Goal: Task Accomplishment & Management: Use online tool/utility

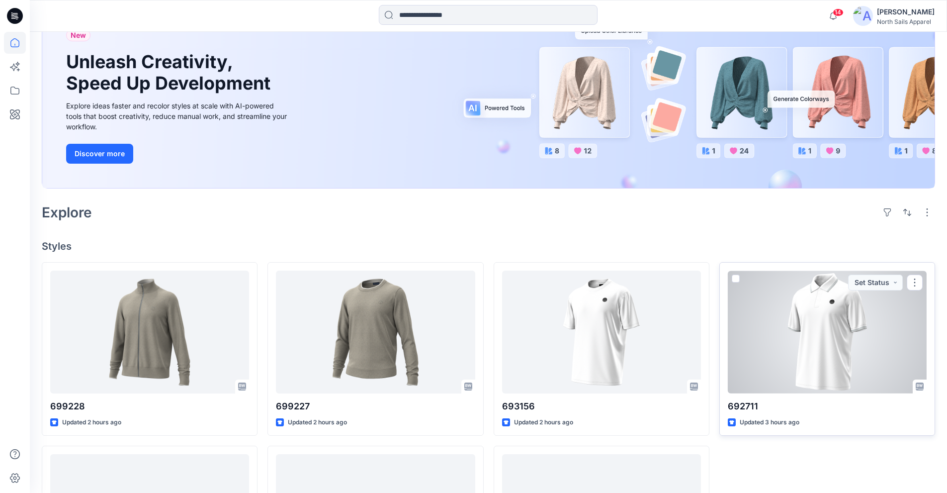
scroll to position [99, 0]
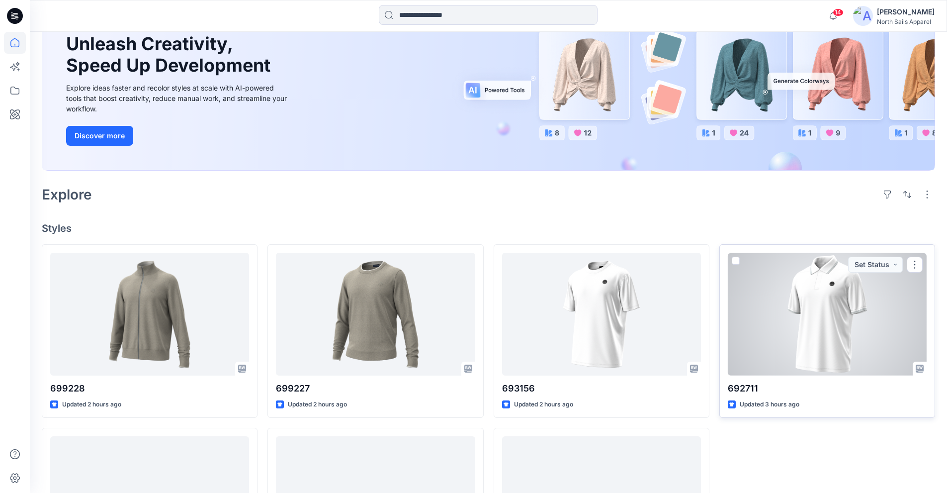
click at [783, 357] on div at bounding box center [827, 314] width 199 height 123
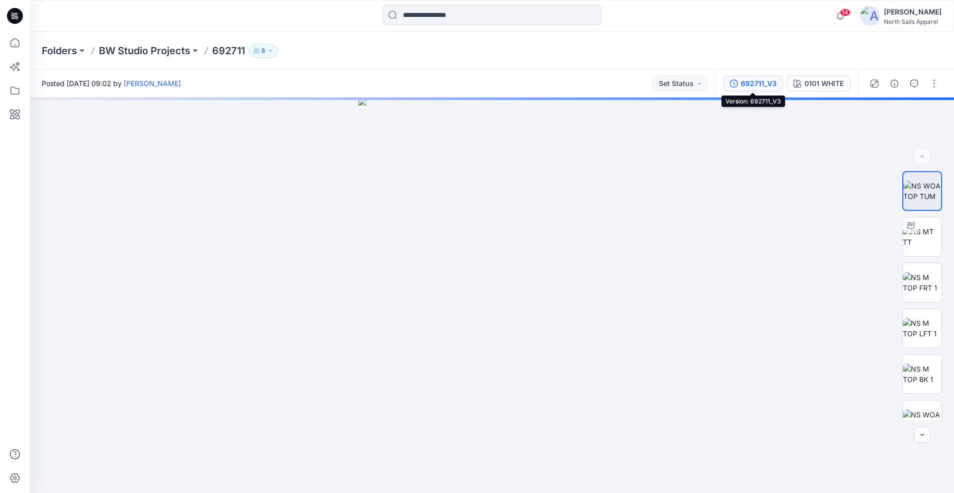
click at [760, 81] on div "692711_V3" at bounding box center [759, 83] width 36 height 11
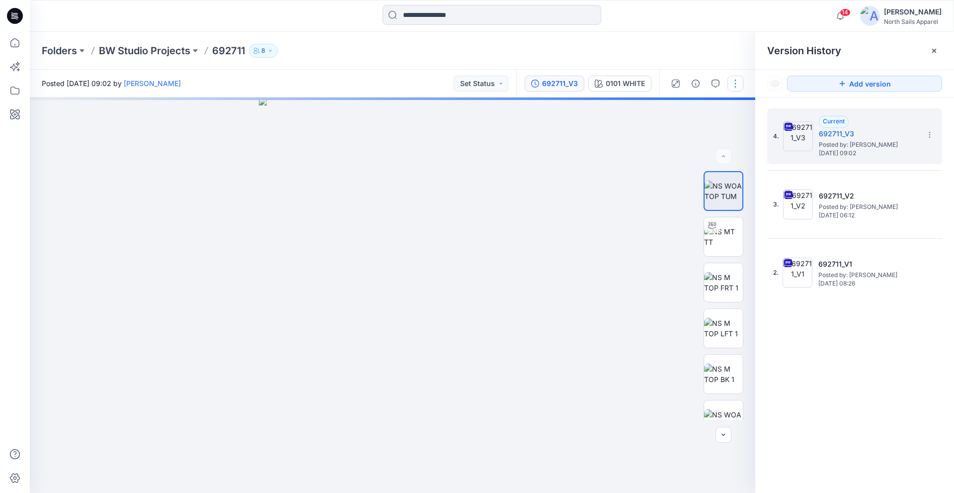
click at [740, 88] on button "button" at bounding box center [736, 84] width 16 height 16
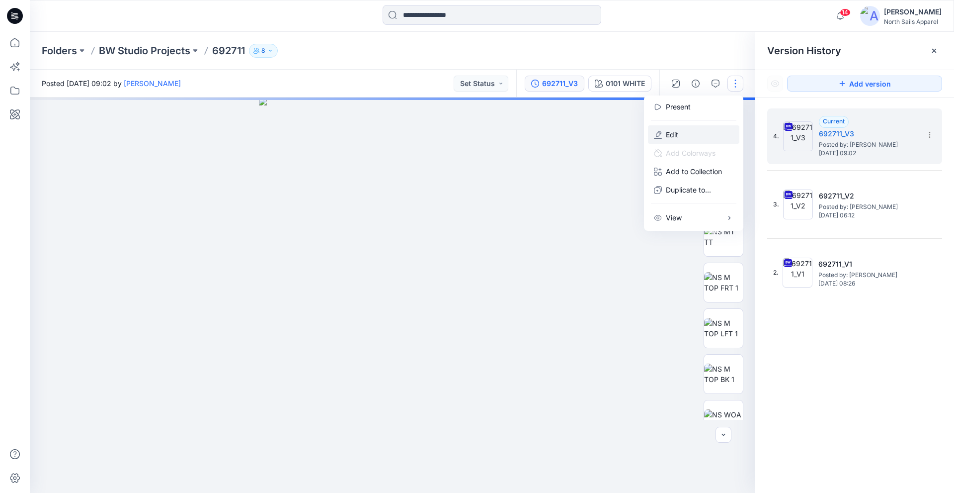
click at [672, 134] on p "Edit" at bounding box center [672, 134] width 12 height 10
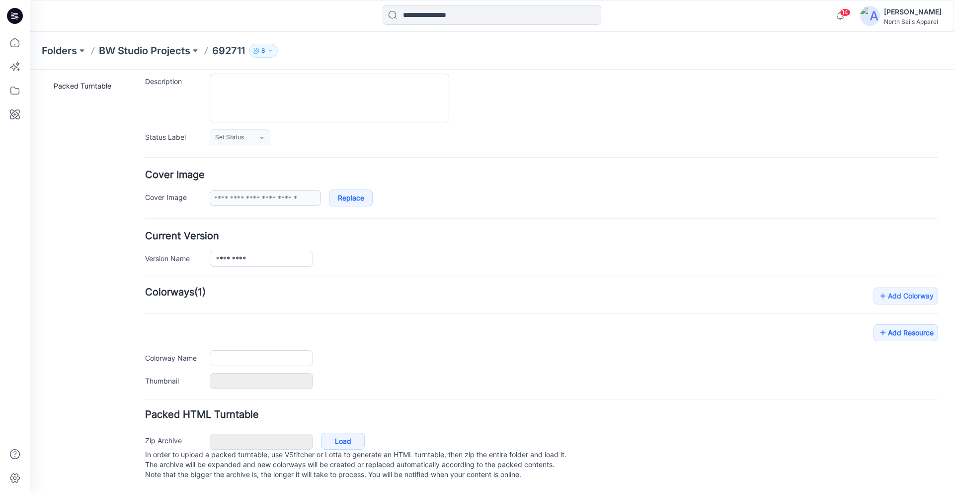
type input "******"
type input "**********"
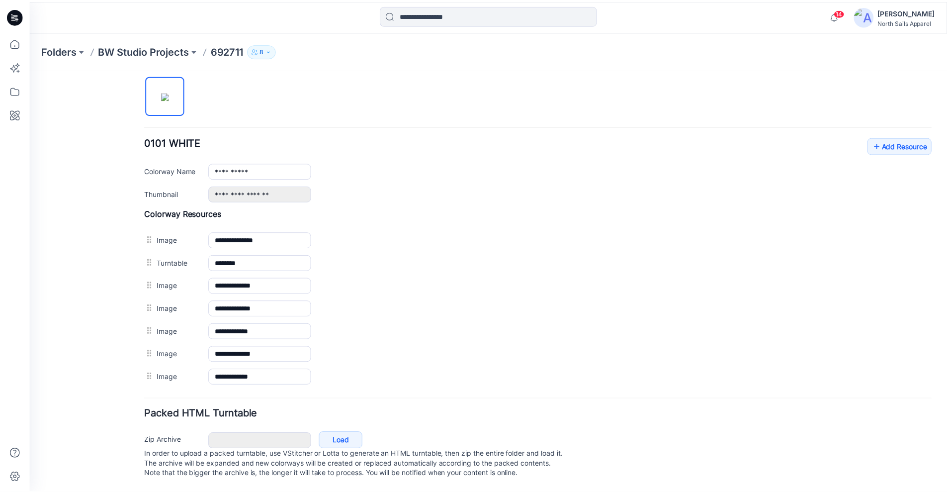
scroll to position [341, 0]
click at [882, 137] on link "Add Resource" at bounding box center [906, 145] width 65 height 17
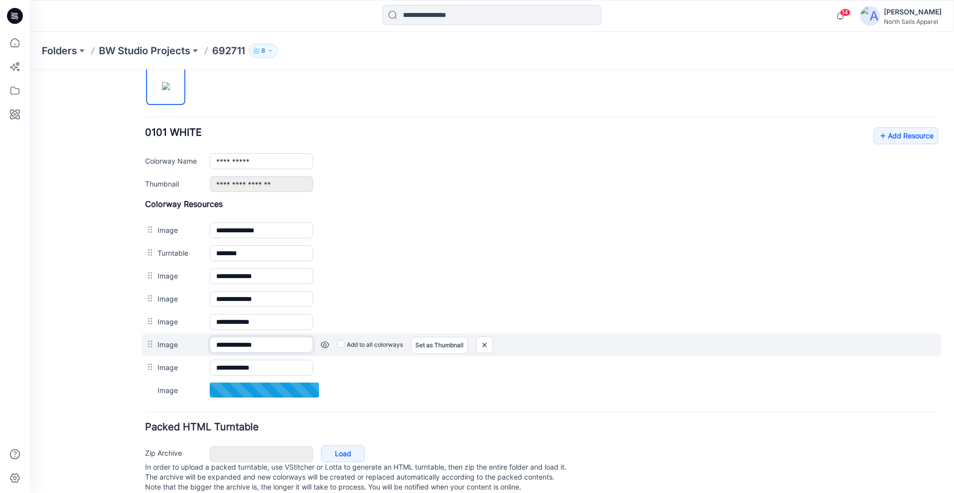
drag, startPoint x: 277, startPoint y: 344, endPoint x: 199, endPoint y: 342, distance: 78.1
click at [199, 342] on div "**********" at bounding box center [542, 344] width 800 height 23
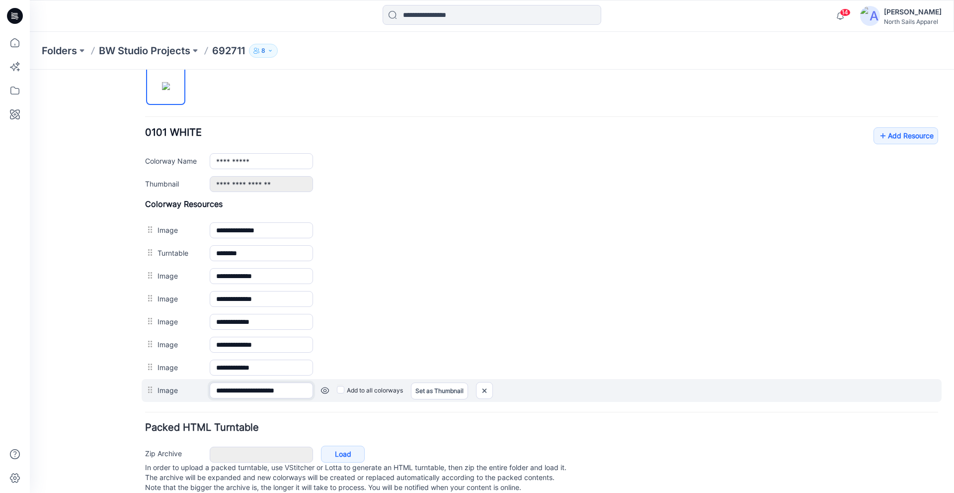
drag, startPoint x: 304, startPoint y: 392, endPoint x: 187, endPoint y: 382, distance: 117.3
click at [187, 382] on div "**********" at bounding box center [542, 390] width 800 height 23
paste input "text"
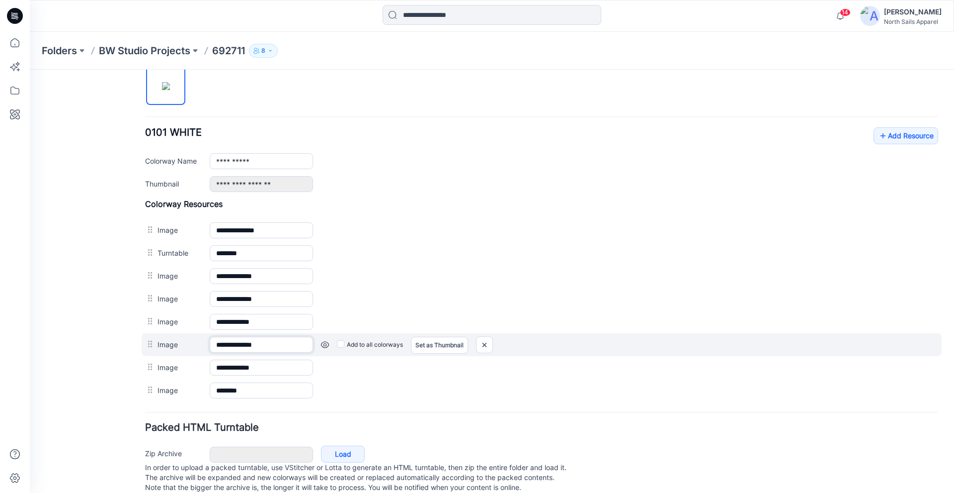
drag, startPoint x: 283, startPoint y: 344, endPoint x: 205, endPoint y: 336, distance: 78.0
click at [205, 336] on div "**********" at bounding box center [542, 344] width 800 height 23
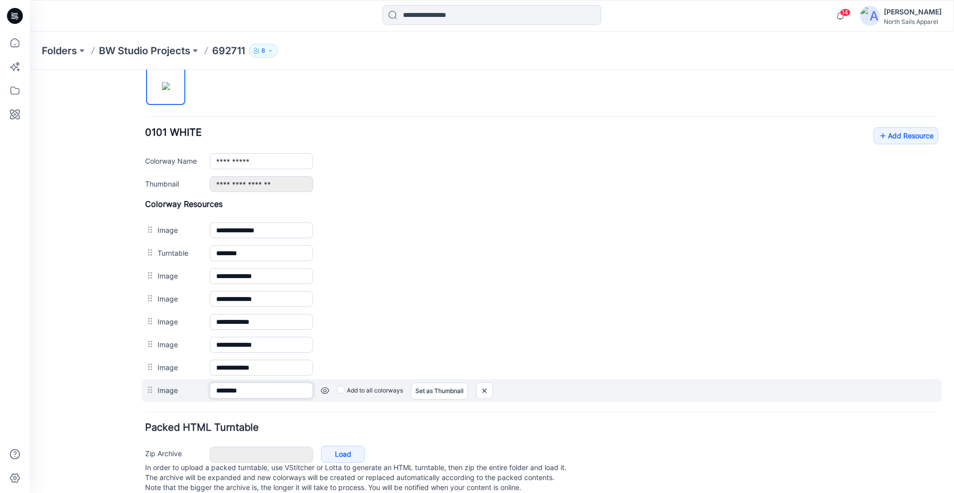
drag, startPoint x: 259, startPoint y: 393, endPoint x: 204, endPoint y: 386, distance: 56.1
click at [204, 386] on div "Image ******** Cancel Add to all colorways Set as Thumbnail Unset as Thumbnail" at bounding box center [542, 390] width 800 height 23
paste input "******"
click at [282, 392] on input "**********" at bounding box center [261, 390] width 103 height 16
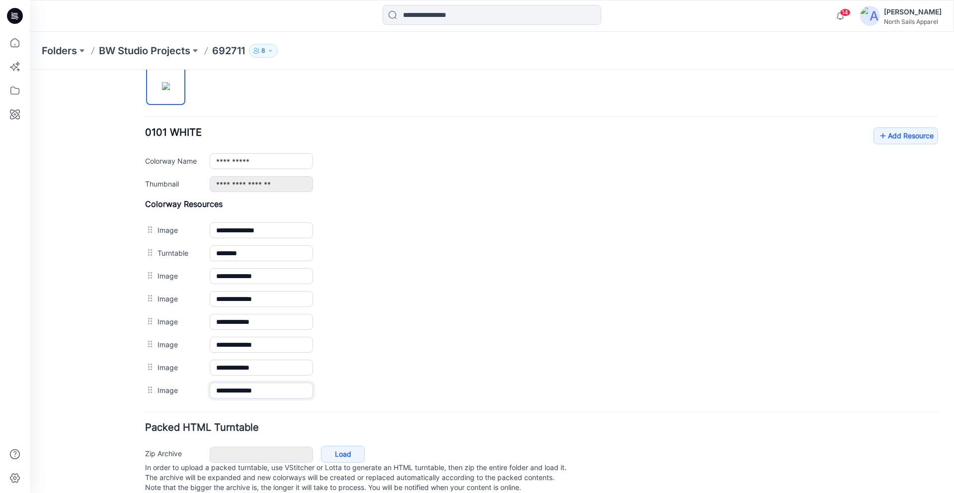
type input "**********"
click at [90, 381] on div "General Cover Image Current Version Colorways Packed Turntable" at bounding box center [90, 123] width 80 height 765
click at [12, 19] on icon at bounding box center [15, 16] width 16 height 16
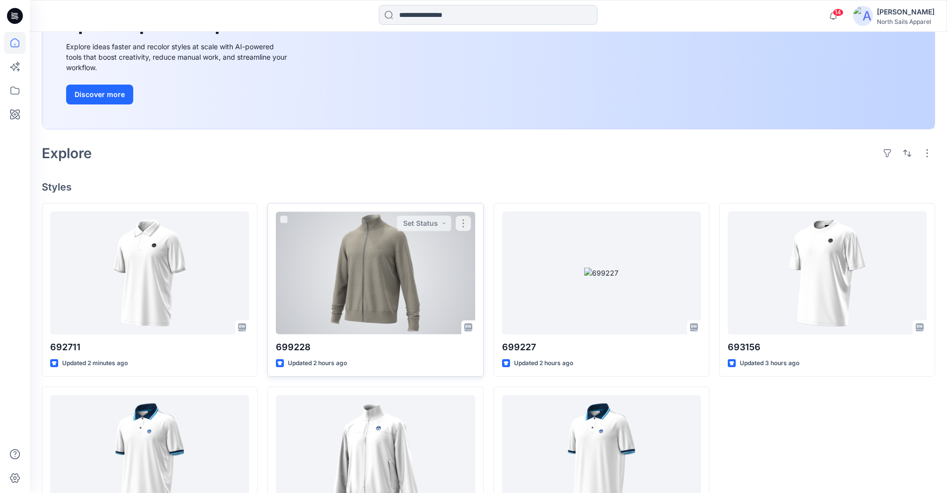
scroll to position [149, 0]
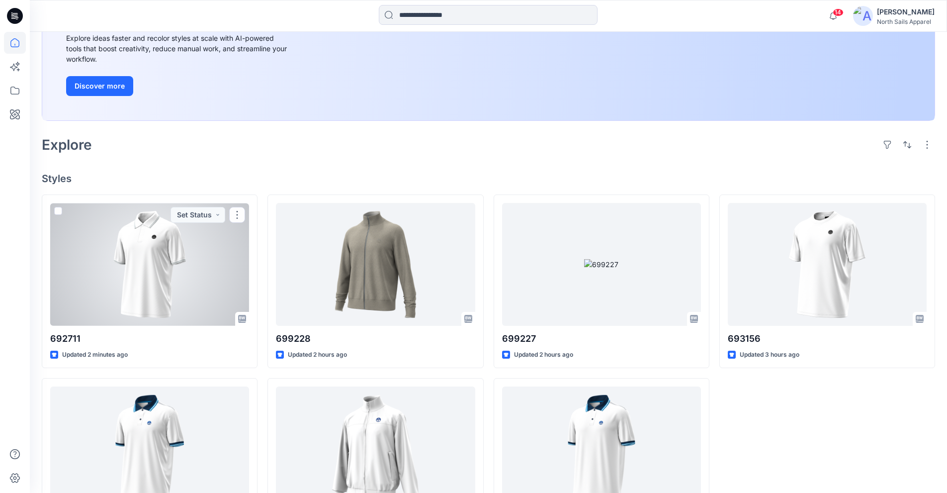
click at [210, 283] on div at bounding box center [149, 264] width 199 height 123
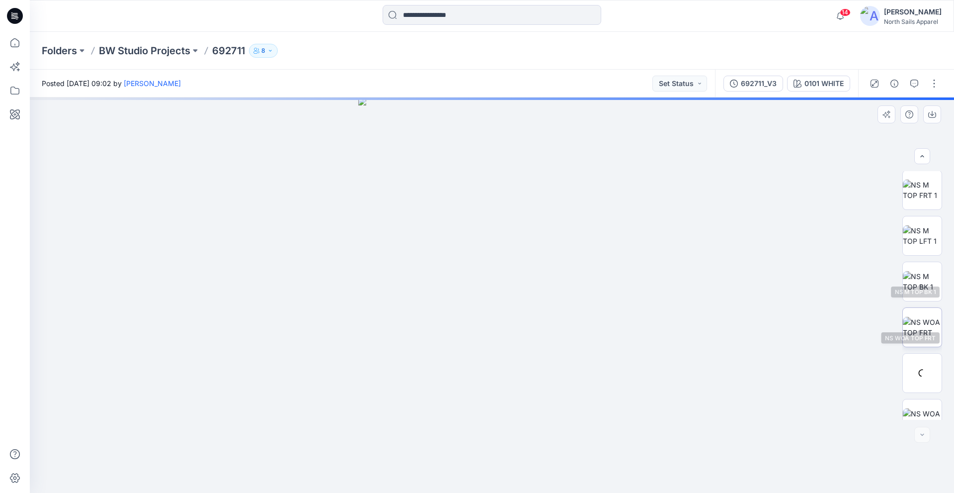
scroll to position [111, 0]
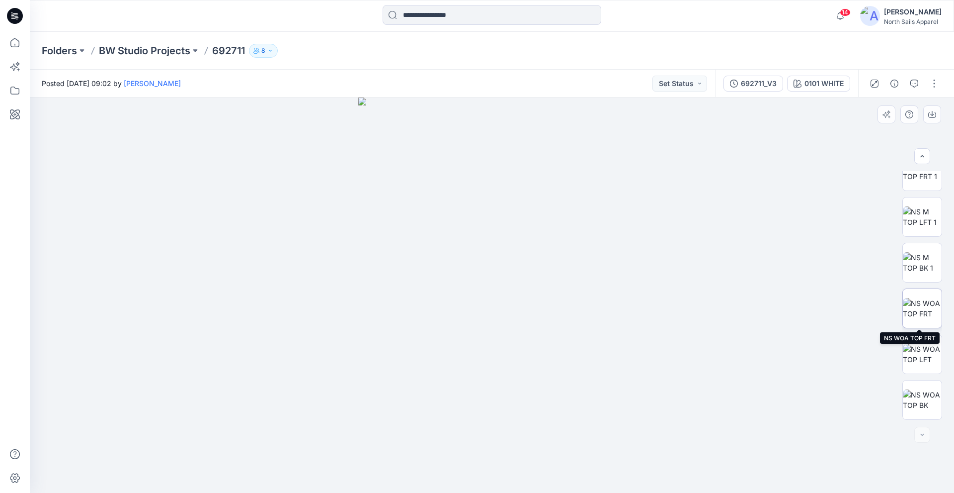
click at [924, 312] on img at bounding box center [922, 308] width 39 height 21
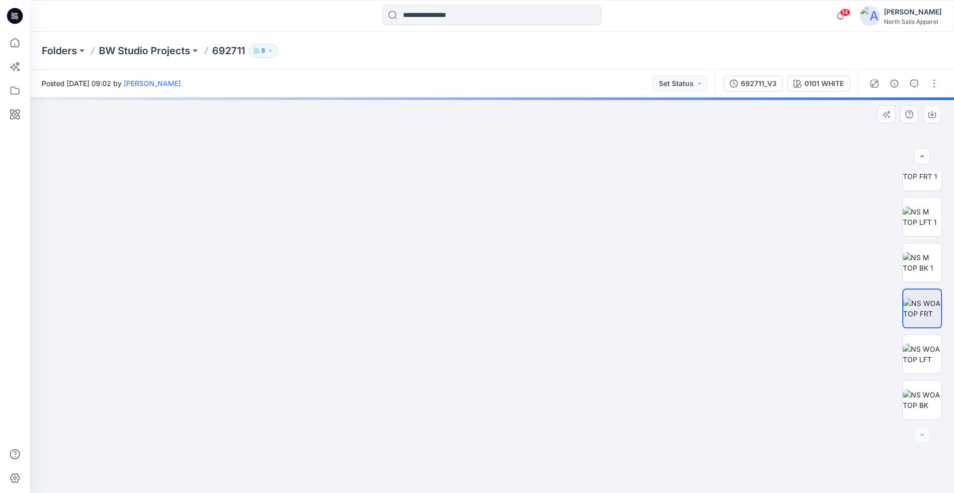
drag, startPoint x: 489, startPoint y: 135, endPoint x: 504, endPoint y: 253, distance: 119.2
click at [504, 253] on img at bounding box center [492, 284] width 498 height 417
drag, startPoint x: 486, startPoint y: 182, endPoint x: 506, endPoint y: 266, distance: 86.8
click at [506, 266] on img at bounding box center [492, 274] width 832 height 435
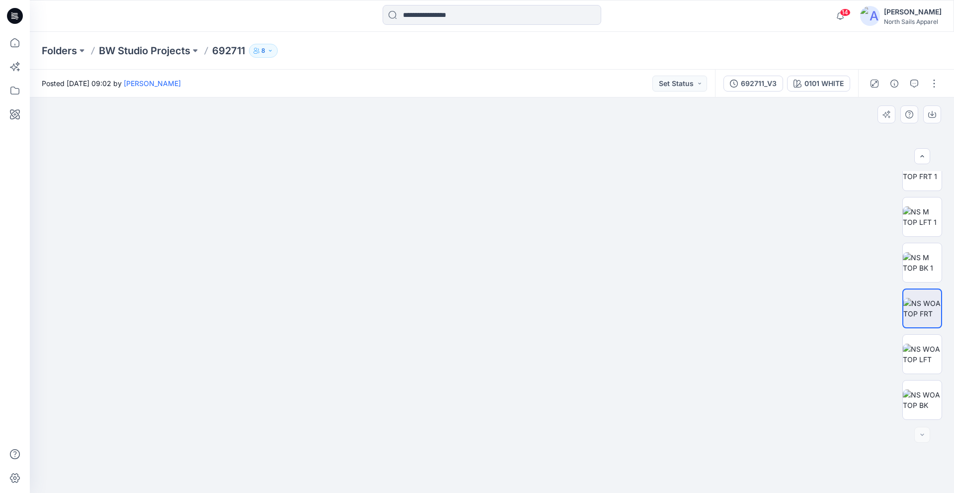
drag, startPoint x: 507, startPoint y: 186, endPoint x: 508, endPoint y: 220, distance: 33.8
click at [508, 217] on img at bounding box center [492, 294] width 1100 height 395
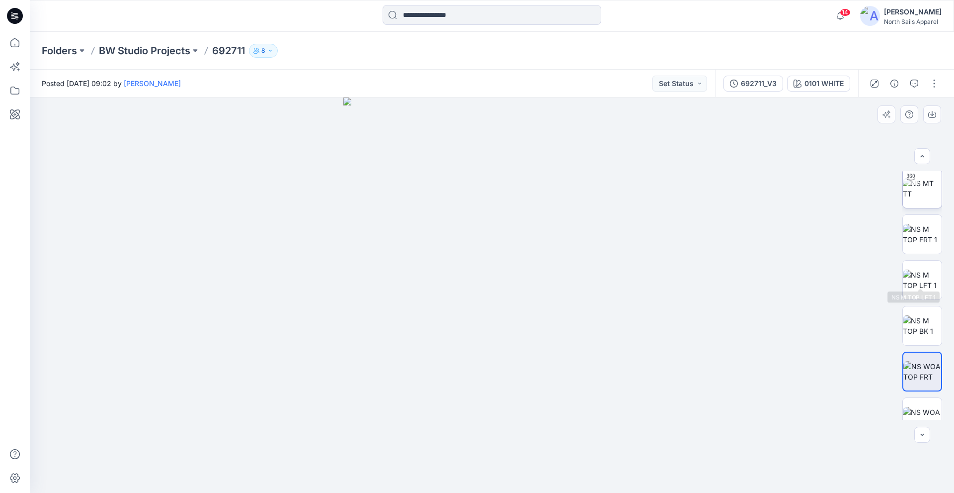
scroll to position [0, 0]
click at [923, 244] on img at bounding box center [922, 236] width 39 height 21
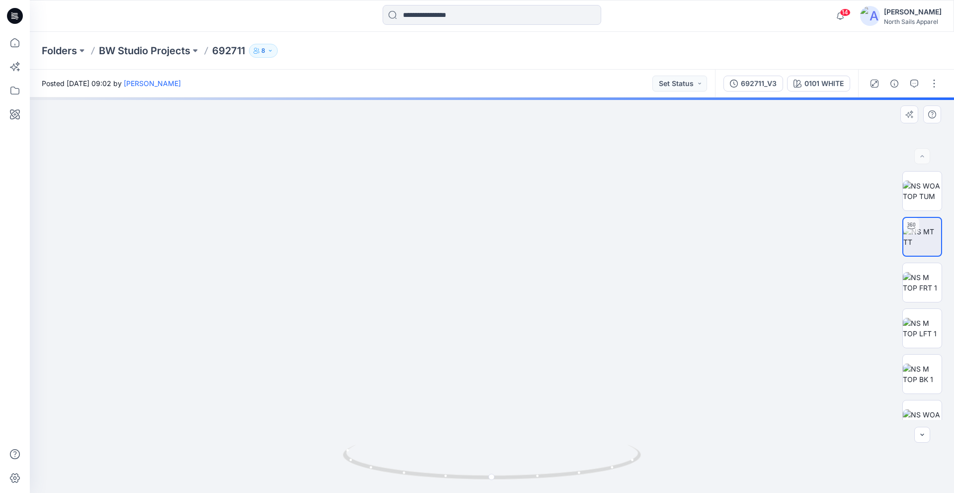
drag, startPoint x: 490, startPoint y: 171, endPoint x: 528, endPoint y: 388, distance: 221.2
click at [528, 388] on img at bounding box center [514, 260] width 969 height 465
click at [923, 195] on img at bounding box center [922, 190] width 39 height 21
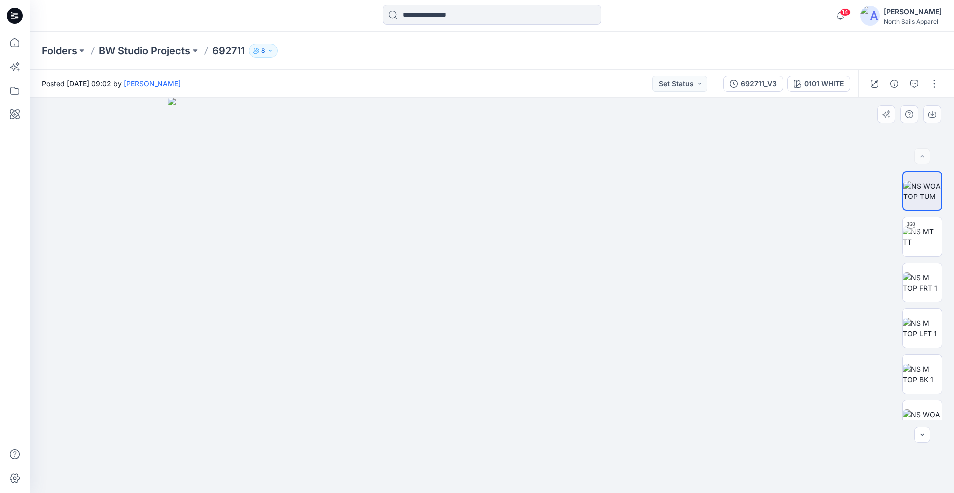
drag, startPoint x: 456, startPoint y: 130, endPoint x: 546, endPoint y: 425, distance: 308.2
click at [546, 429] on img at bounding box center [492, 294] width 648 height 395
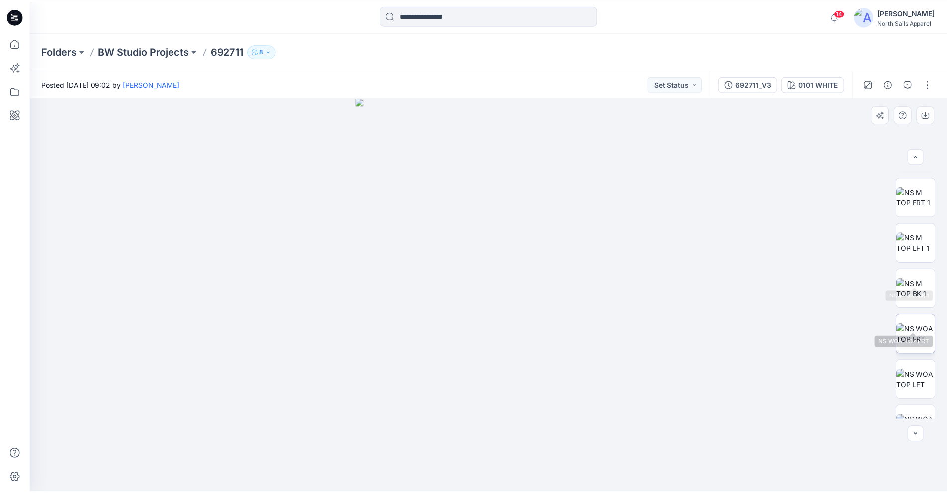
scroll to position [111, 0]
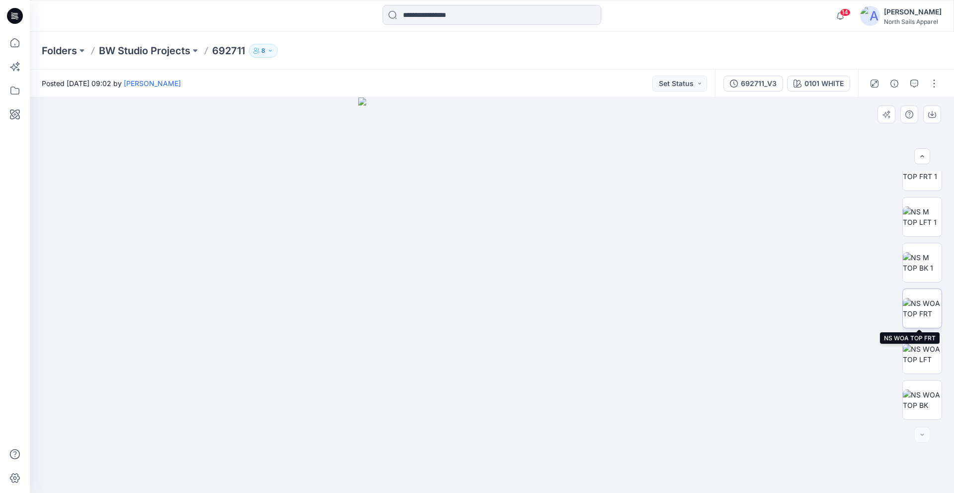
click at [917, 310] on img at bounding box center [922, 308] width 39 height 21
click at [19, 13] on icon at bounding box center [15, 16] width 16 height 16
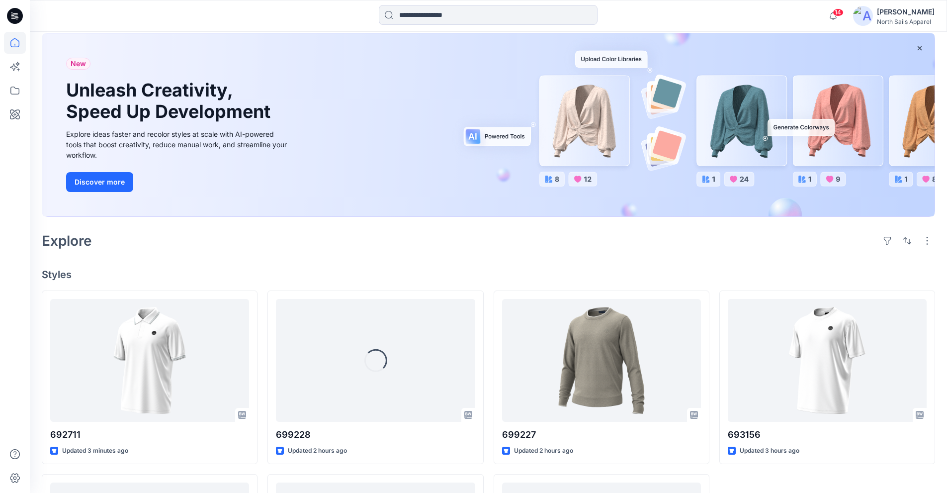
scroll to position [199, 0]
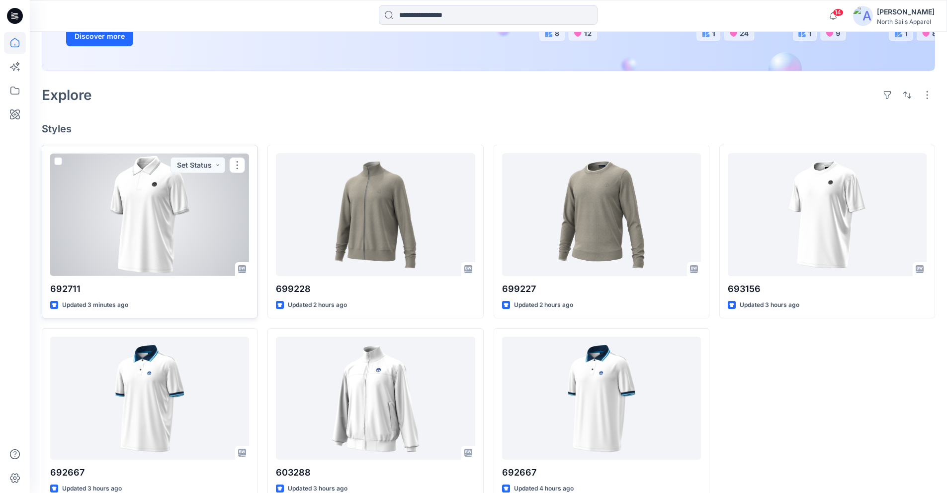
click at [165, 256] on div at bounding box center [149, 214] width 199 height 123
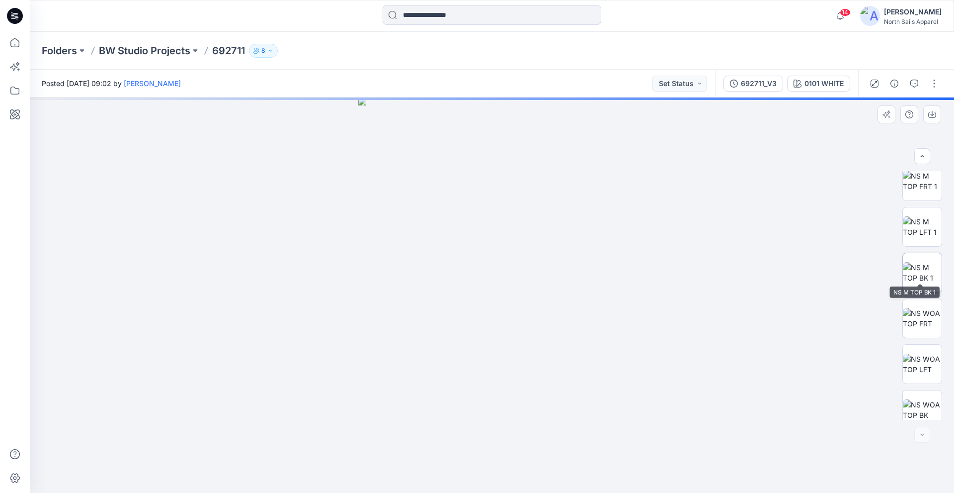
scroll to position [111, 0]
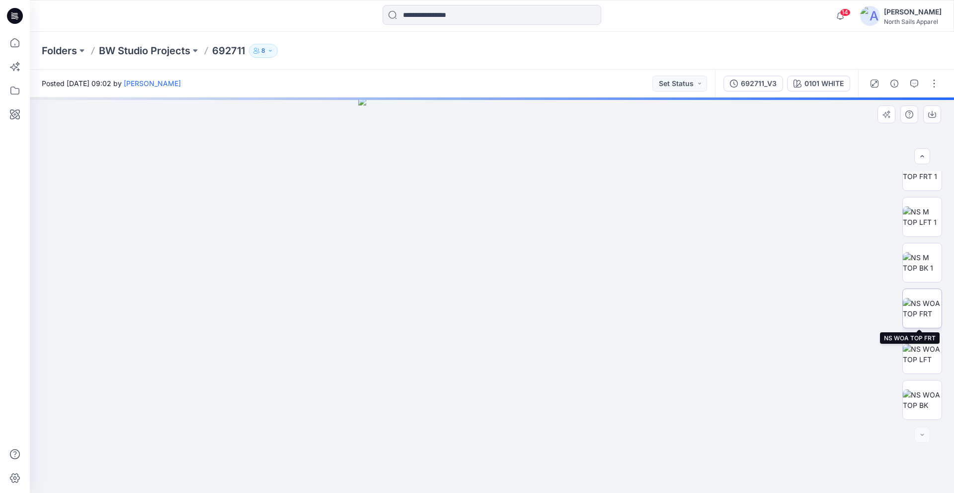
click at [924, 319] on img at bounding box center [922, 308] width 39 height 21
